Goal: Navigation & Orientation: Understand site structure

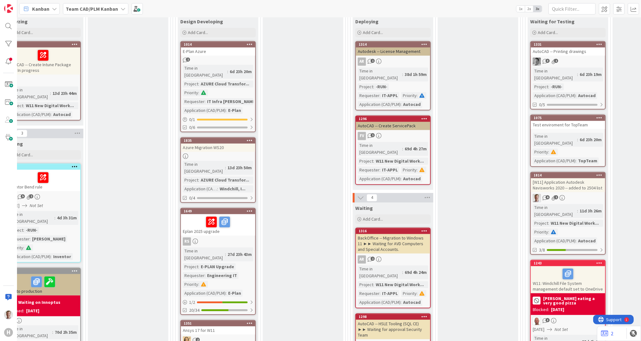
scroll to position [993, 294]
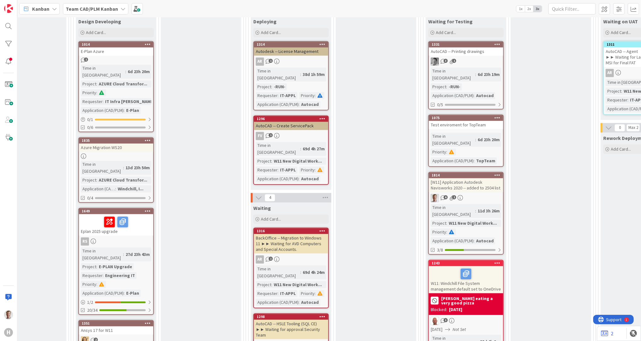
click at [464, 178] on div "[W11] Application Autodesk Navisworks 2020 -- added to 2504 list" at bounding box center [466, 185] width 74 height 14
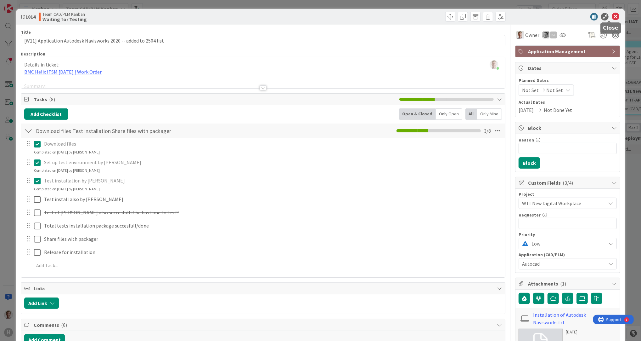
click at [534, 14] on icon at bounding box center [616, 17] width 8 height 8
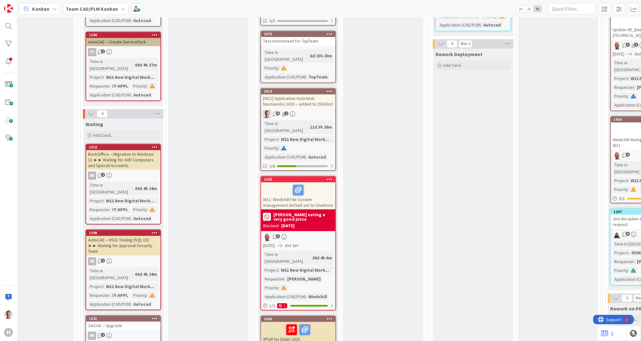
scroll to position [909, 461]
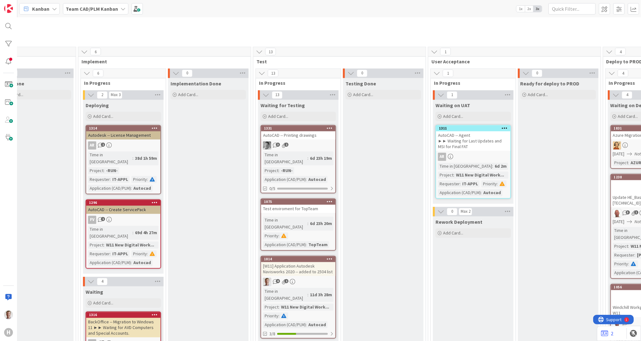
click at [94, 278] on icon at bounding box center [90, 281] width 7 height 7
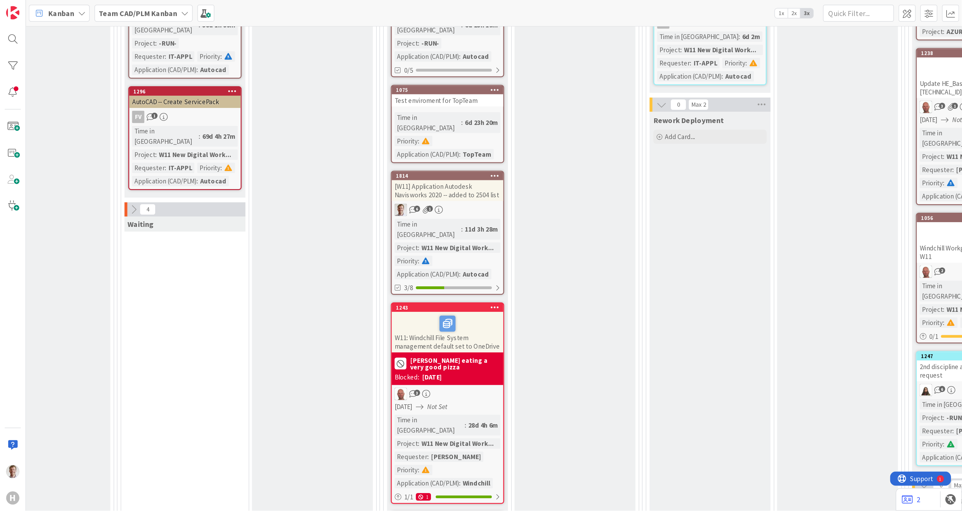
scroll to position [1035, 461]
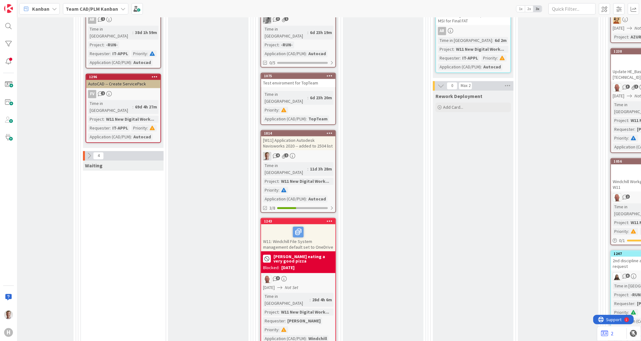
click at [86, 152] on icon at bounding box center [89, 155] width 7 height 7
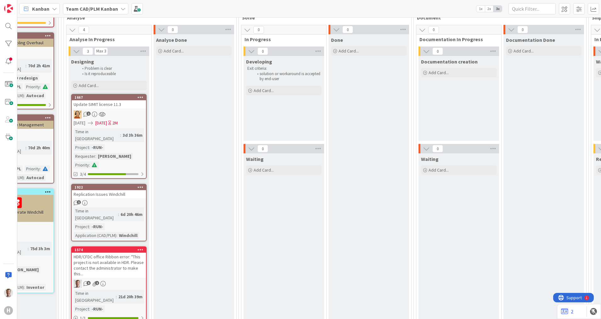
scroll to position [477, 126]
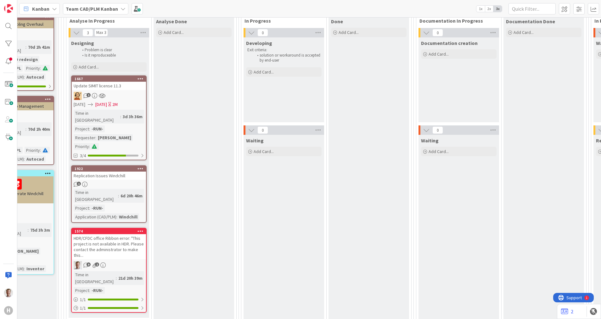
click at [127, 92] on div "1" at bounding box center [109, 96] width 74 height 8
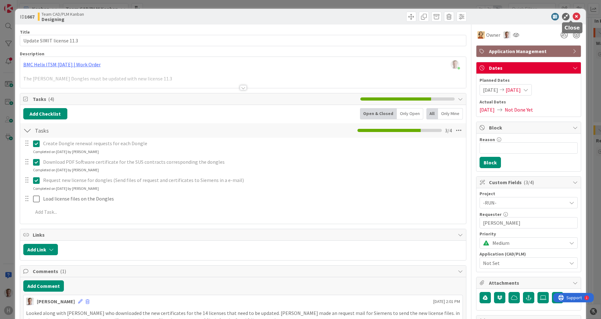
click at [534, 18] on icon at bounding box center [577, 17] width 8 height 8
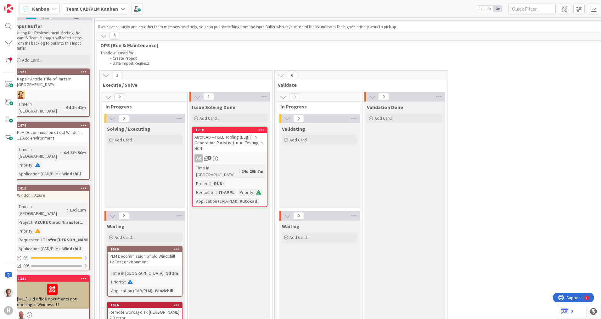
scroll to position [0, 90]
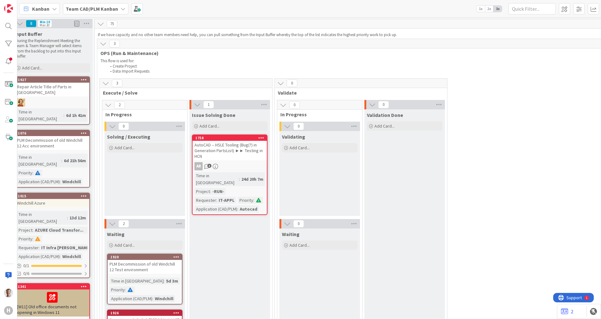
click at [108, 6] on b "Team CAD/PLM Kanban" at bounding box center [92, 9] width 52 height 6
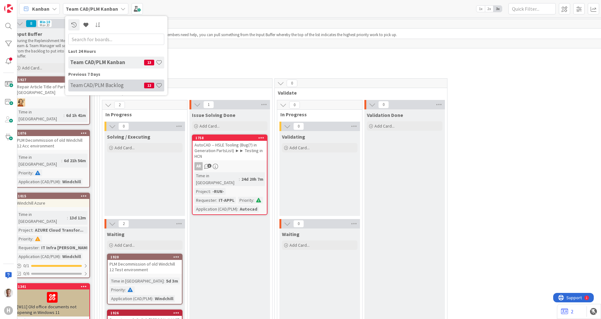
click at [106, 88] on h4 "Team CAD/PLM Backlog" at bounding box center [107, 85] width 74 height 6
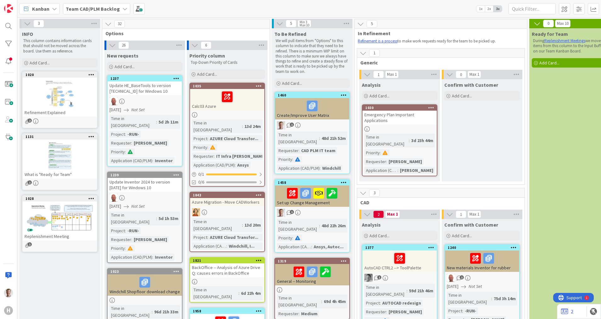
click at [117, 10] on b "Team CAD/PLM Backlog" at bounding box center [93, 9] width 54 height 6
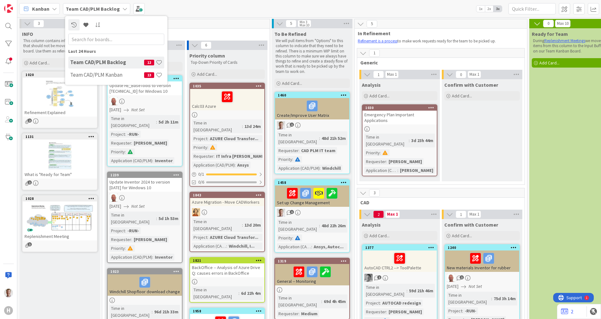
click at [176, 8] on div "Kanban Team CAD/PLM Backlog Last 24 Hours Team CAD/PLM Backlog 12 Team CAD/PLM …" at bounding box center [309, 8] width 584 height 17
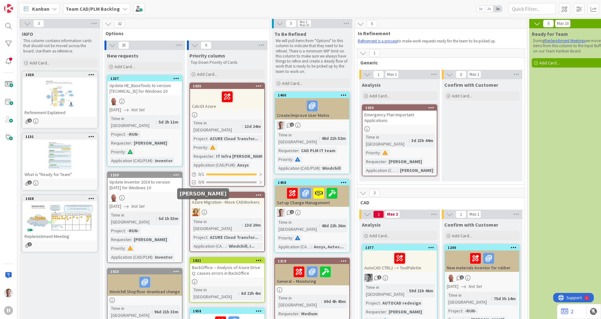
click at [194, 208] on img at bounding box center [196, 212] width 8 height 8
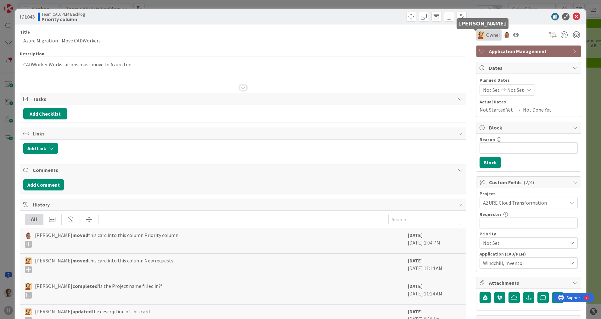
click at [477, 35] on img at bounding box center [481, 35] width 8 height 8
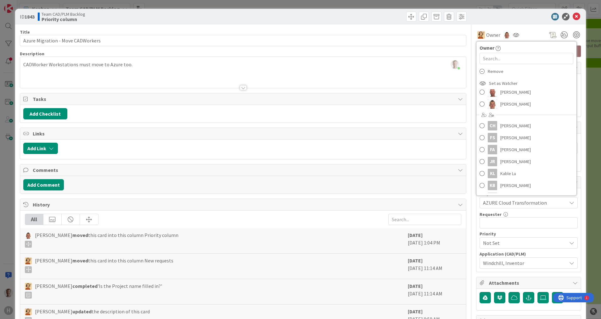
scroll to position [98, 0]
click at [534, 17] on icon at bounding box center [577, 17] width 8 height 8
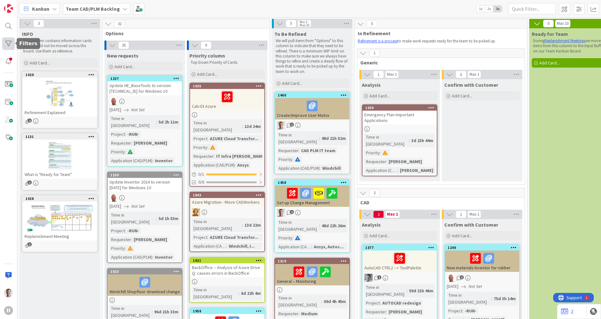
click at [5, 41] on div at bounding box center [8, 43] width 13 height 13
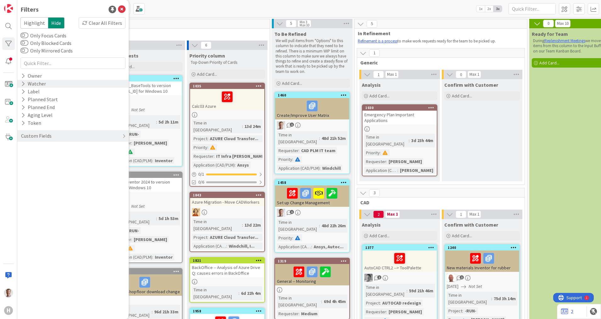
click at [51, 82] on div "Watcher" at bounding box center [72, 84] width 111 height 8
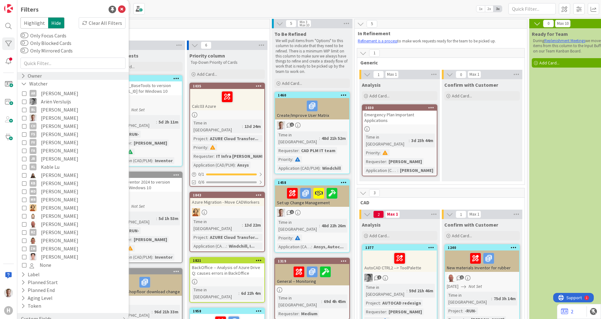
click at [61, 76] on div "Owner" at bounding box center [72, 76] width 111 height 8
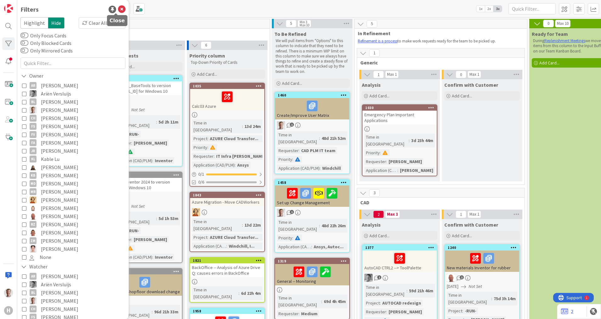
drag, startPoint x: 117, startPoint y: 8, endPoint x: 134, endPoint y: 8, distance: 17.0
click at [118, 8] on icon at bounding box center [122, 10] width 8 height 8
